Goal: Navigation & Orientation: Find specific page/section

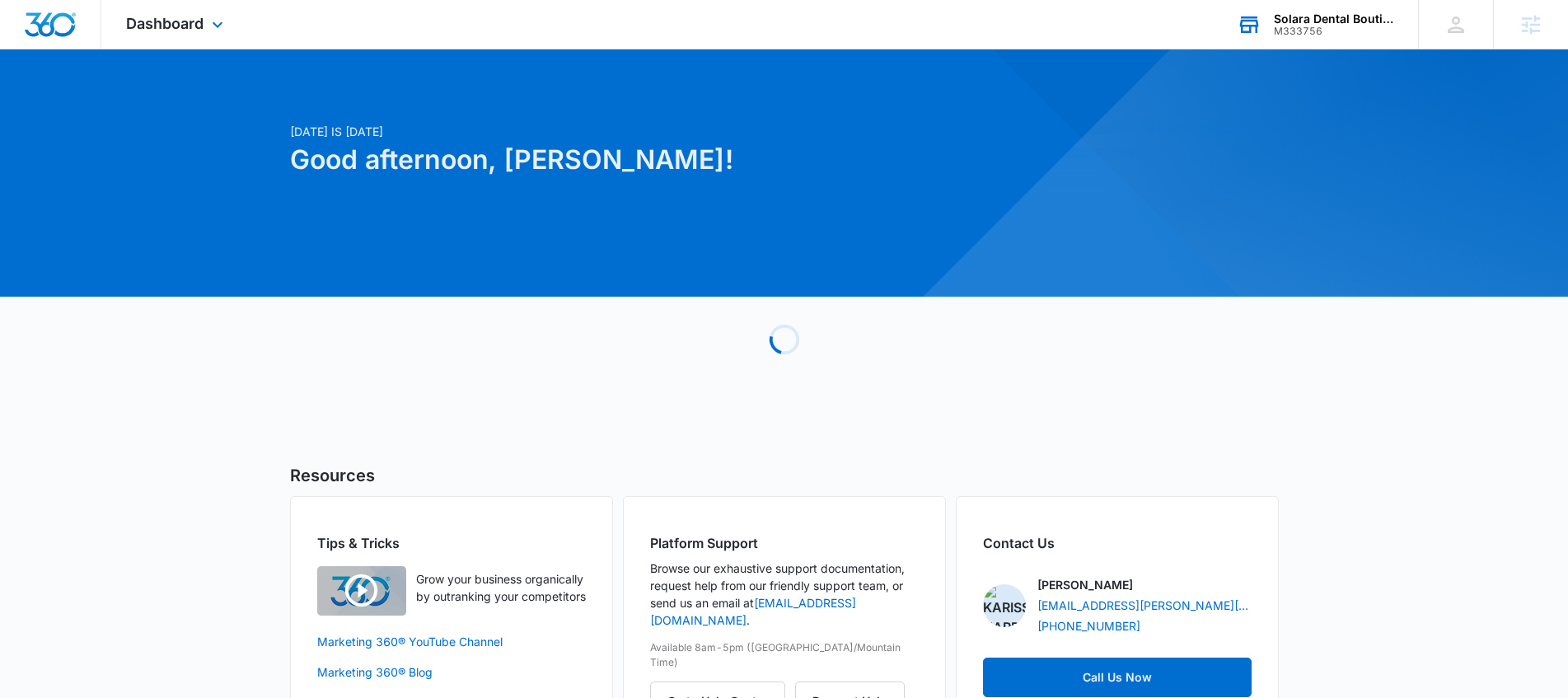
click at [1323, 21] on div "Solara Dental Boutique" at bounding box center [1334, 19] width 120 height 13
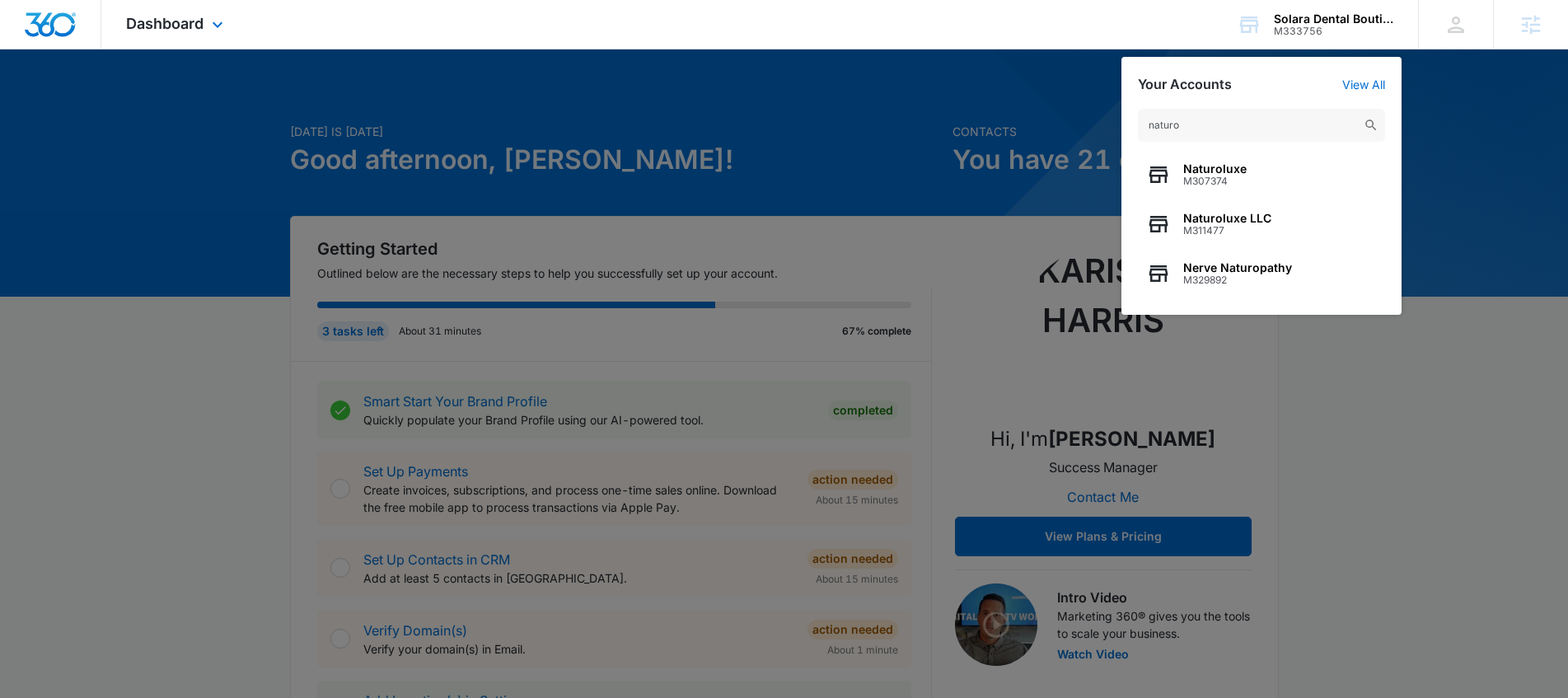
type input "naturo"
click at [1226, 176] on span "M307374" at bounding box center [1215, 182] width 64 height 12
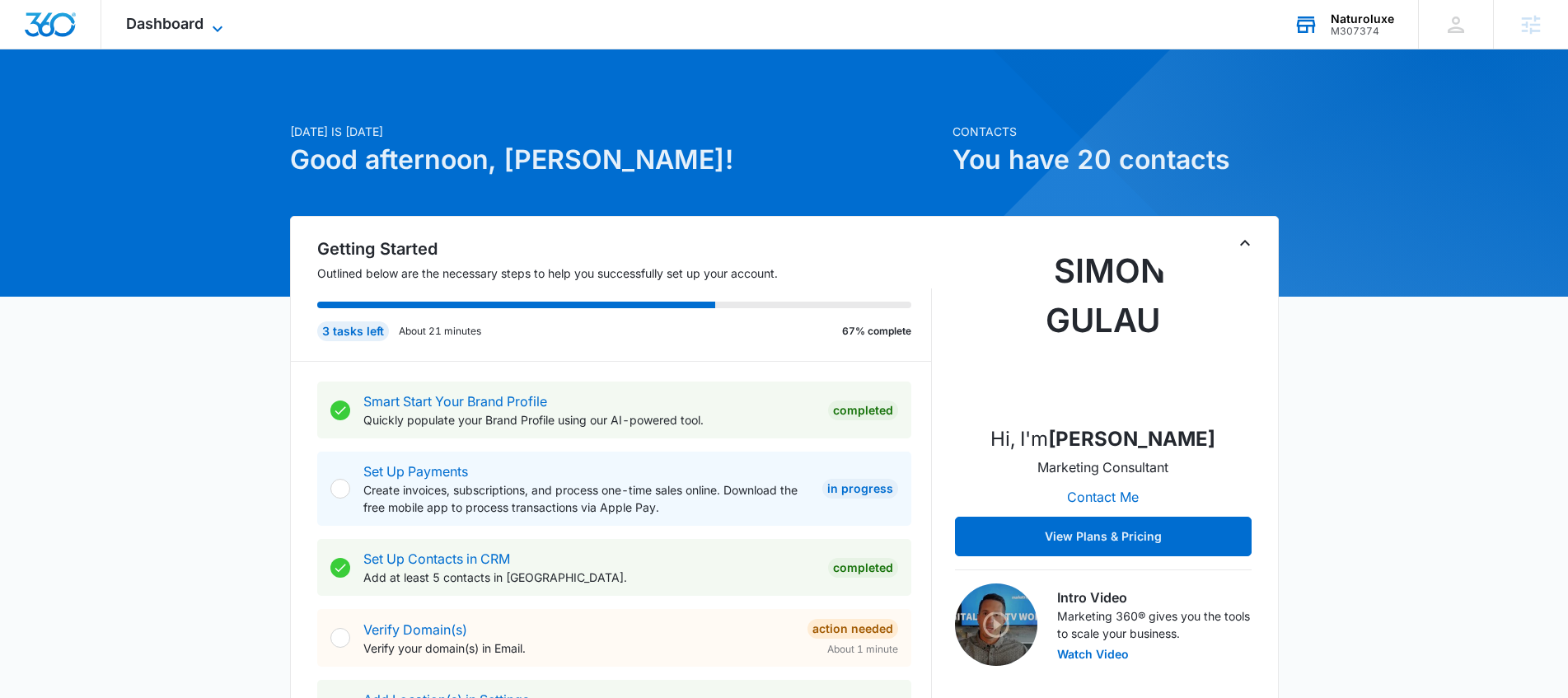
click at [215, 27] on icon at bounding box center [218, 29] width 20 height 20
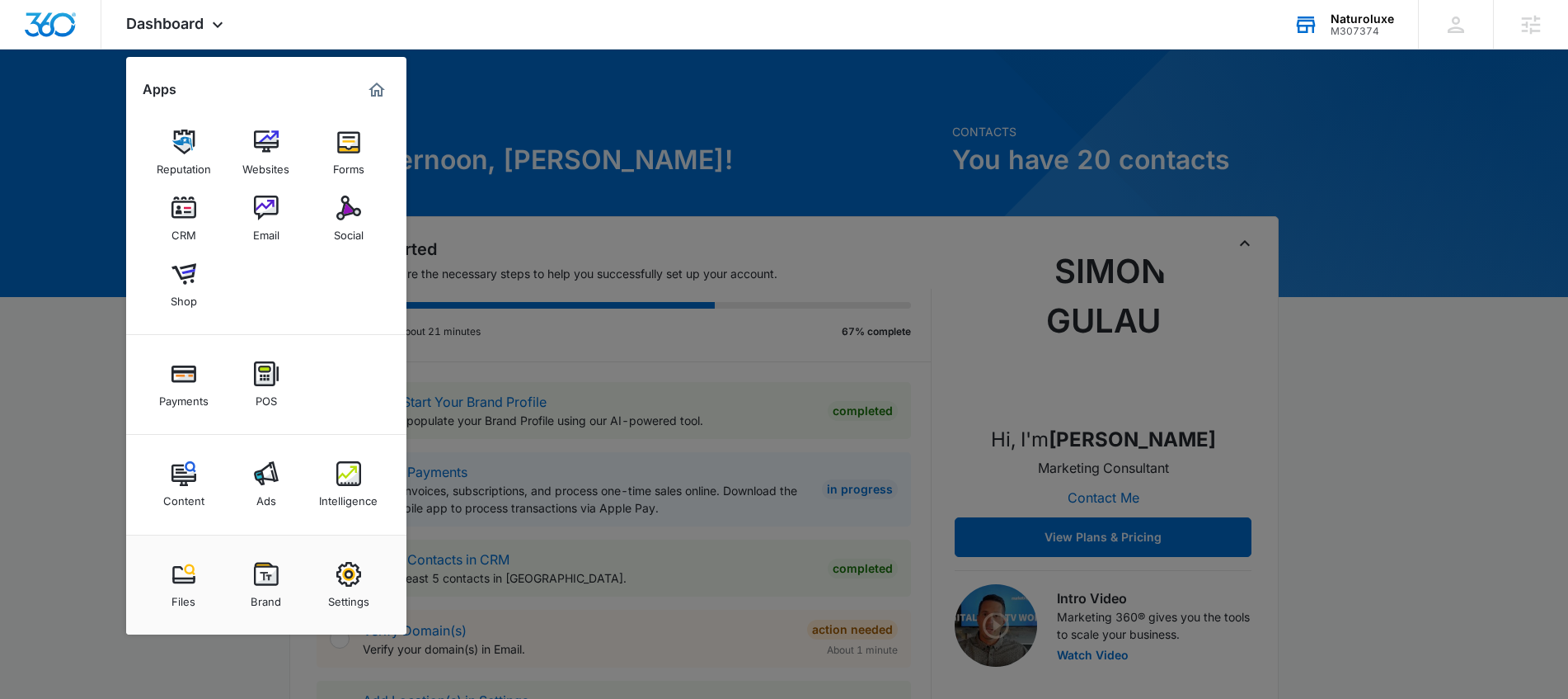
click at [40, 122] on div at bounding box center [784, 350] width 1568 height 699
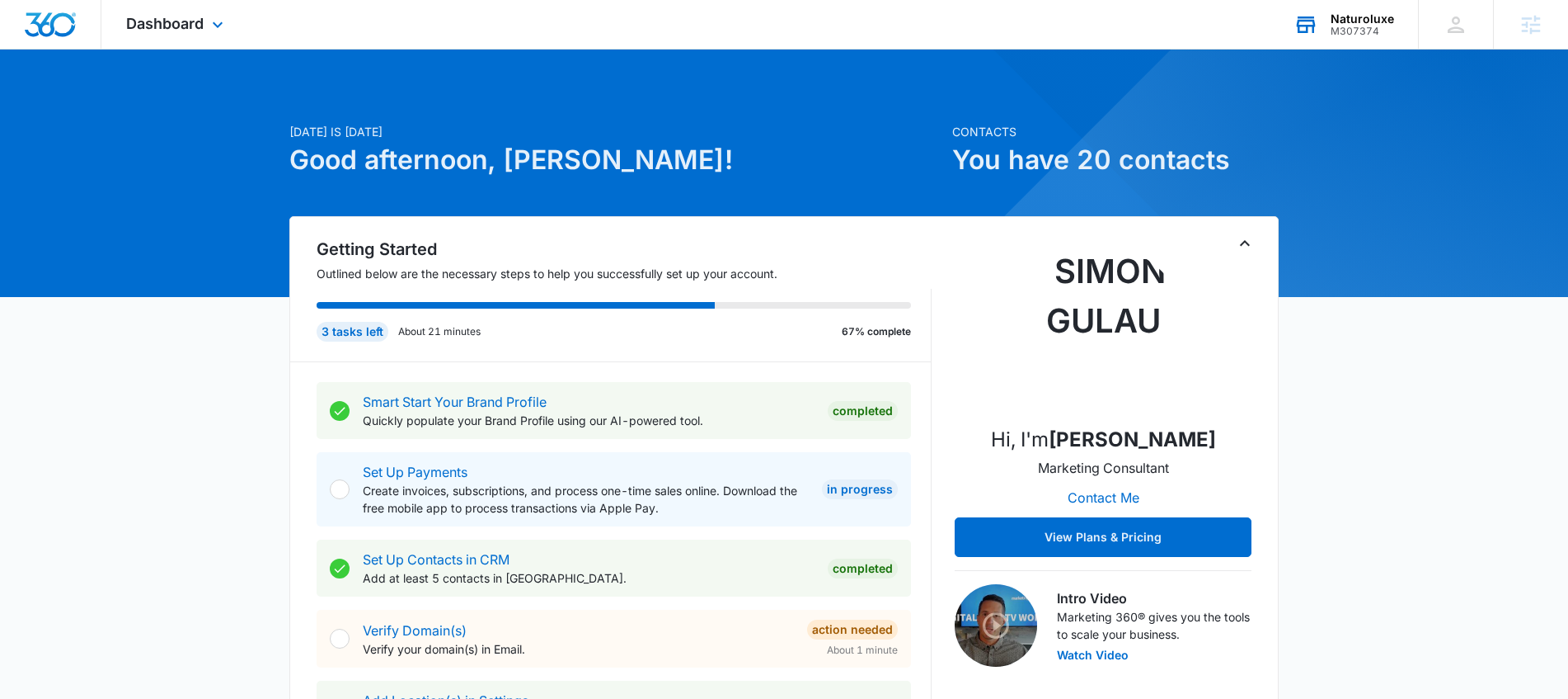
click at [201, 47] on div "Dashboard Apps Reputation Websites Forms CRM Email Social Shop Payments POS Con…" at bounding box center [177, 24] width 151 height 49
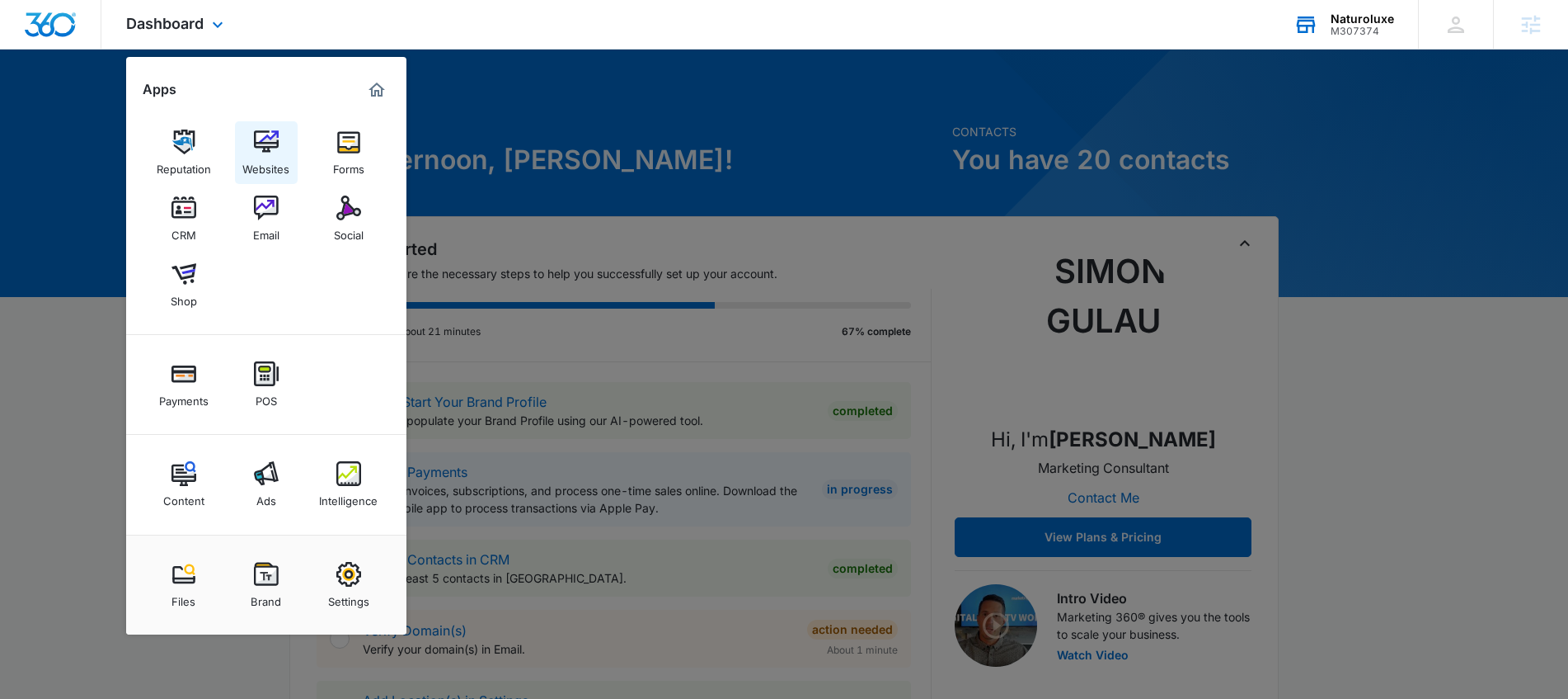
click at [272, 145] on img at bounding box center [267, 142] width 25 height 25
